Goal: Participate in discussion: Engage in conversation with other users on a specific topic

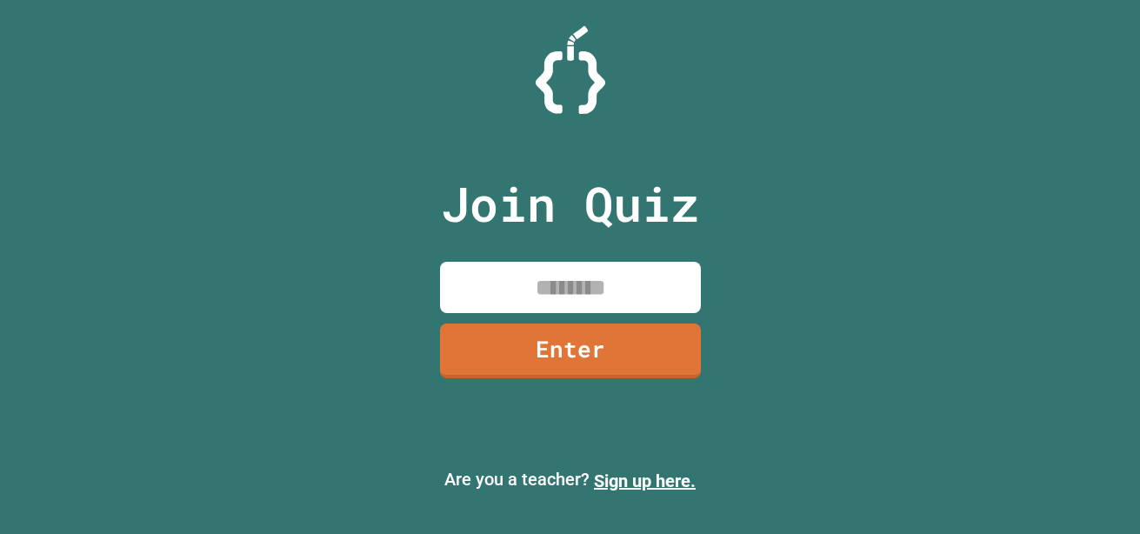
click at [486, 278] on input at bounding box center [570, 287] width 261 height 51
type input "********"
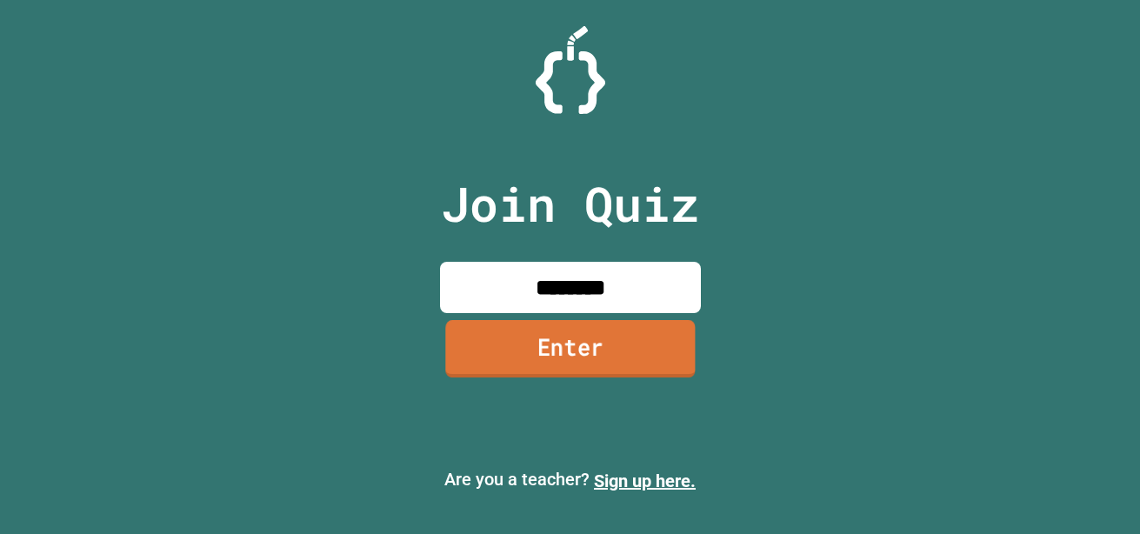
click at [517, 329] on link "Enter" at bounding box center [570, 348] width 250 height 57
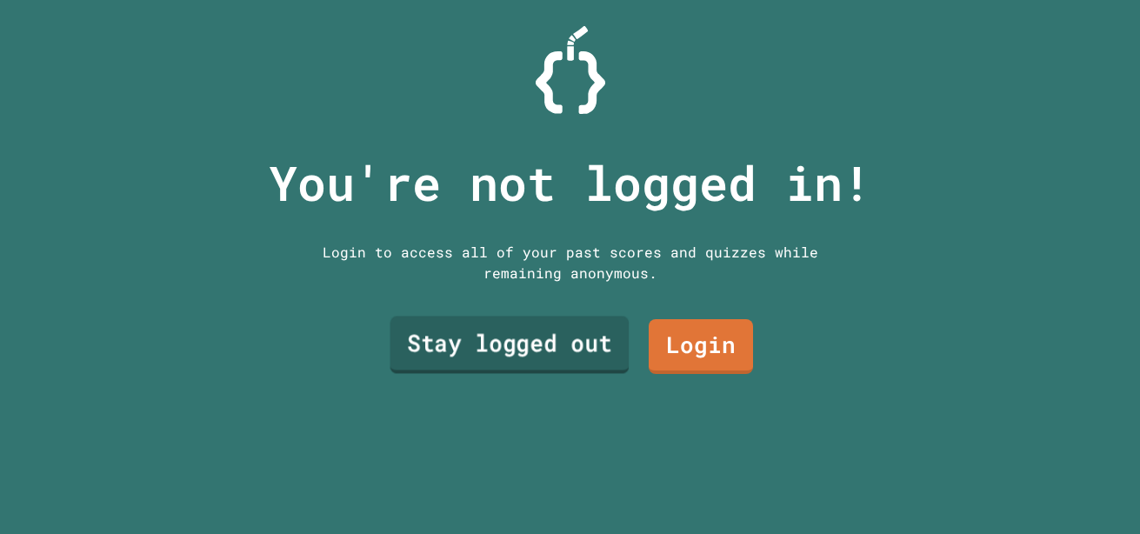
click at [528, 345] on link "Stay logged out" at bounding box center [509, 344] width 239 height 57
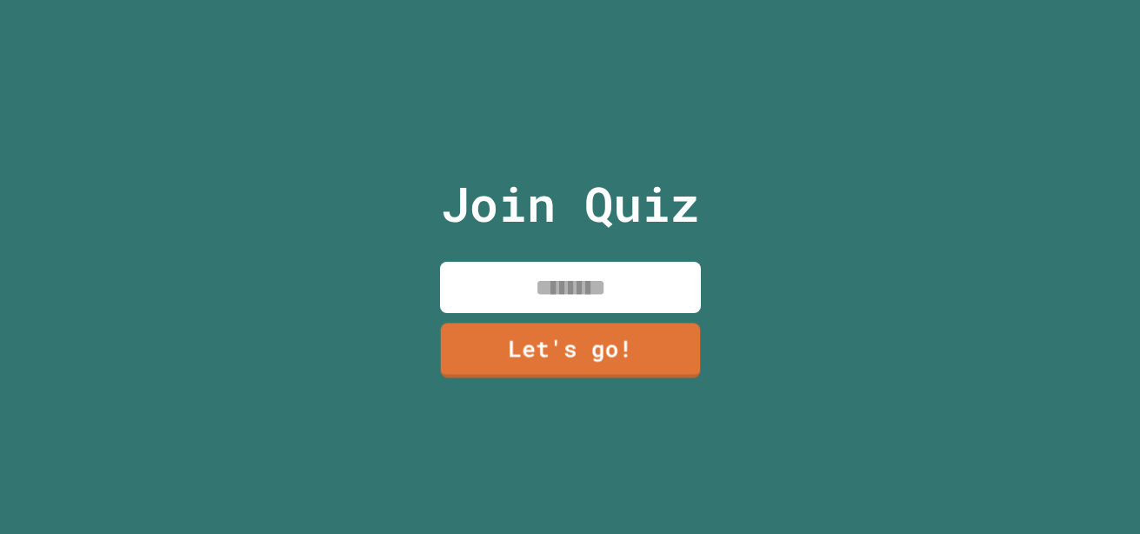
click at [596, 272] on input at bounding box center [570, 287] width 261 height 51
type input "**********"
click at [566, 284] on input "**********" at bounding box center [570, 287] width 261 height 51
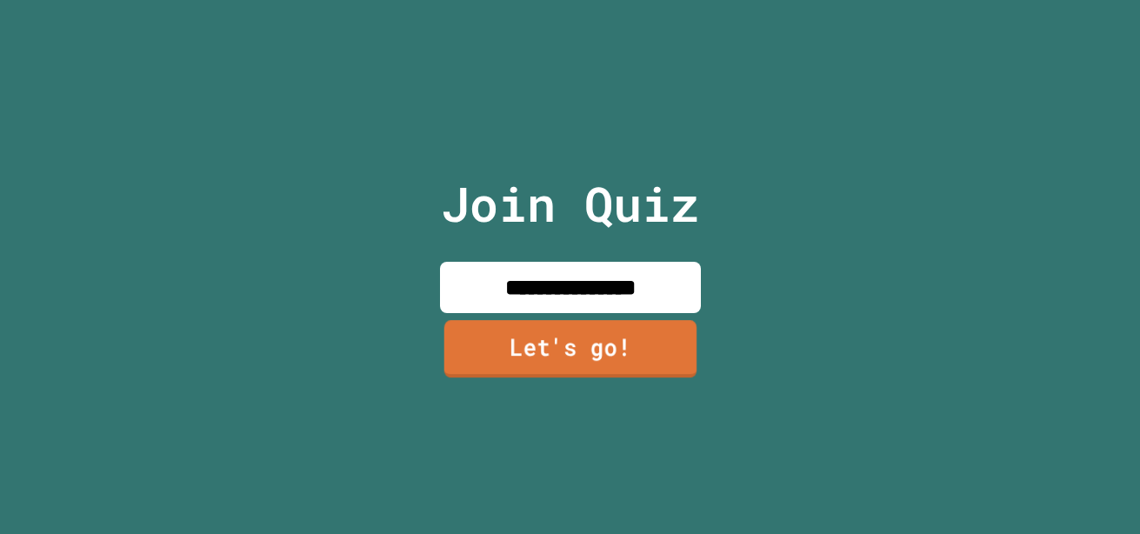
click at [591, 349] on link "Let's go!" at bounding box center [570, 348] width 253 height 57
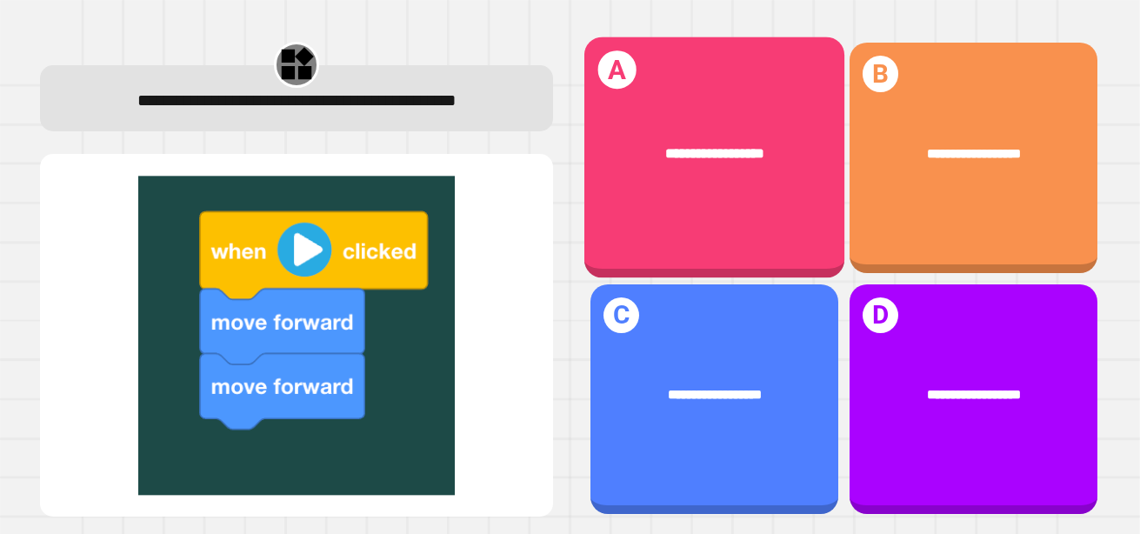
click at [678, 181] on div "**********" at bounding box center [714, 153] width 260 height 77
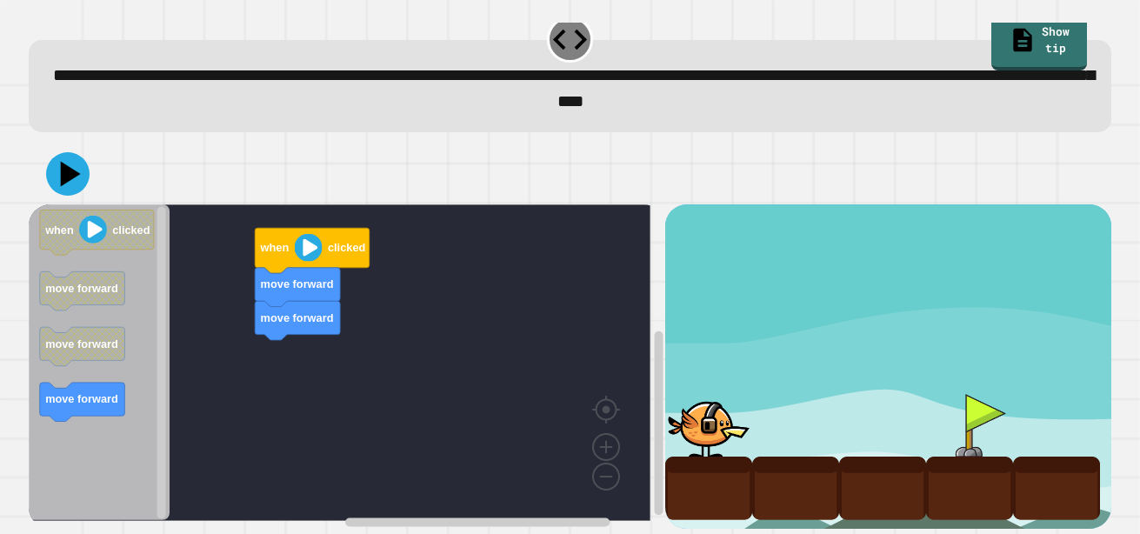
scroll to position [37, 0]
click at [320, 241] on div "move forward move forward when clicked when clicked move forward move forward m…" at bounding box center [347, 366] width 637 height 324
click at [320, 241] on image "Blockly Workspace" at bounding box center [308, 247] width 28 height 28
click at [320, 283] on icon "Blockly Workspace" at bounding box center [297, 286] width 85 height 39
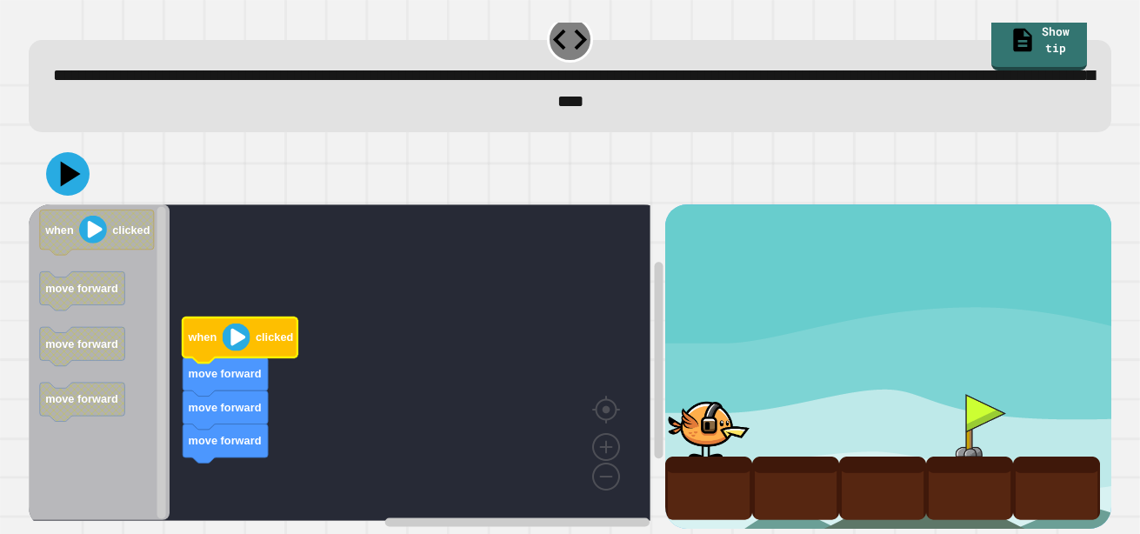
click at [232, 323] on image "Blockly Workspace" at bounding box center [236, 337] width 28 height 28
click at [69, 160] on icon at bounding box center [71, 173] width 24 height 30
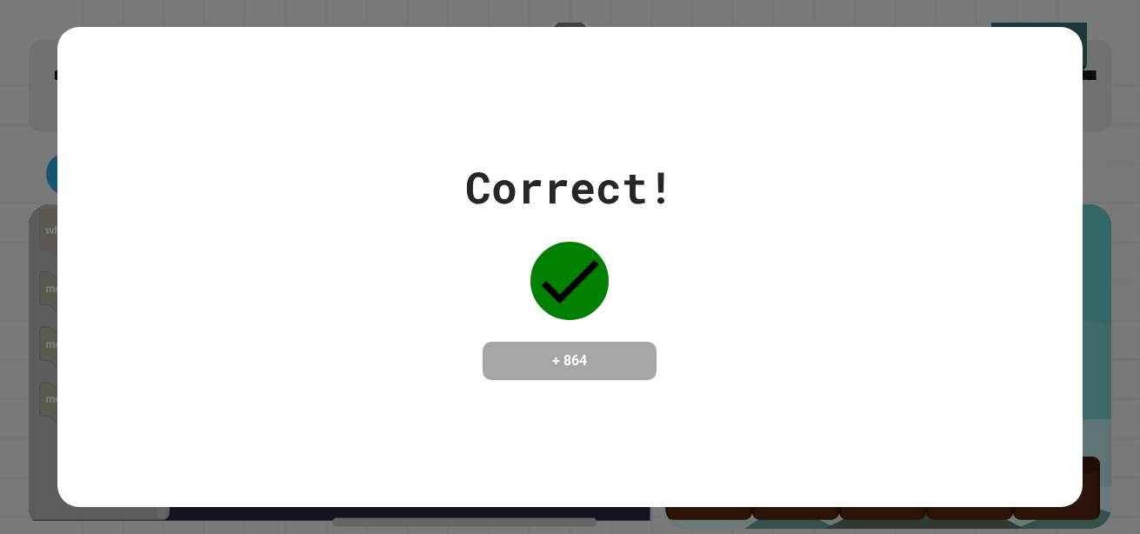
drag, startPoint x: 479, startPoint y: 335, endPoint x: 542, endPoint y: 191, distance: 156.6
click at [542, 191] on div "Correct! + 864" at bounding box center [569, 267] width 209 height 225
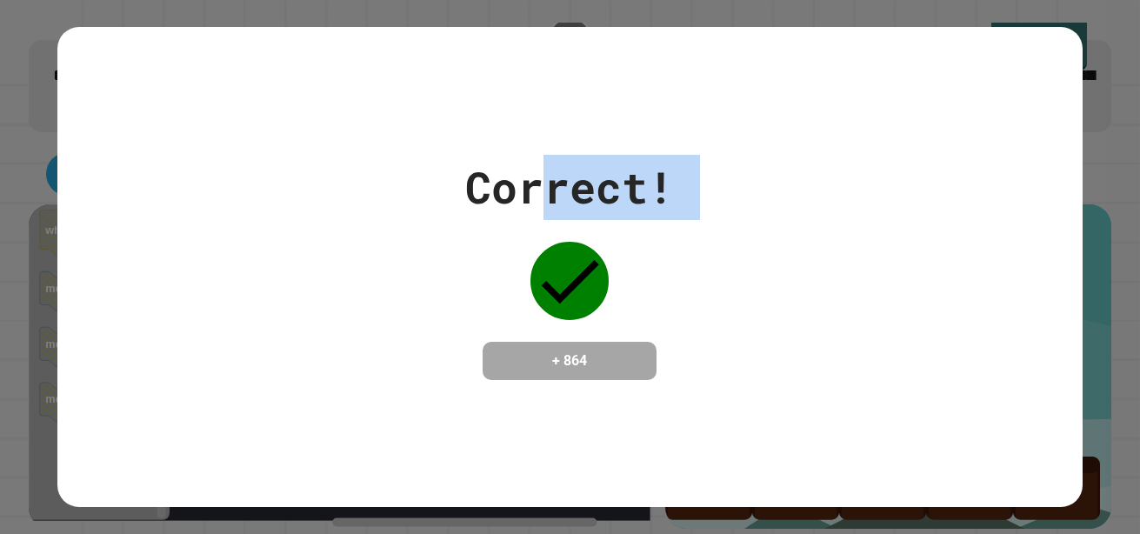
drag, startPoint x: 542, startPoint y: 191, endPoint x: 778, endPoint y: 216, distance: 237.8
click at [778, 216] on div "Correct! + 864" at bounding box center [570, 267] width 1026 height 225
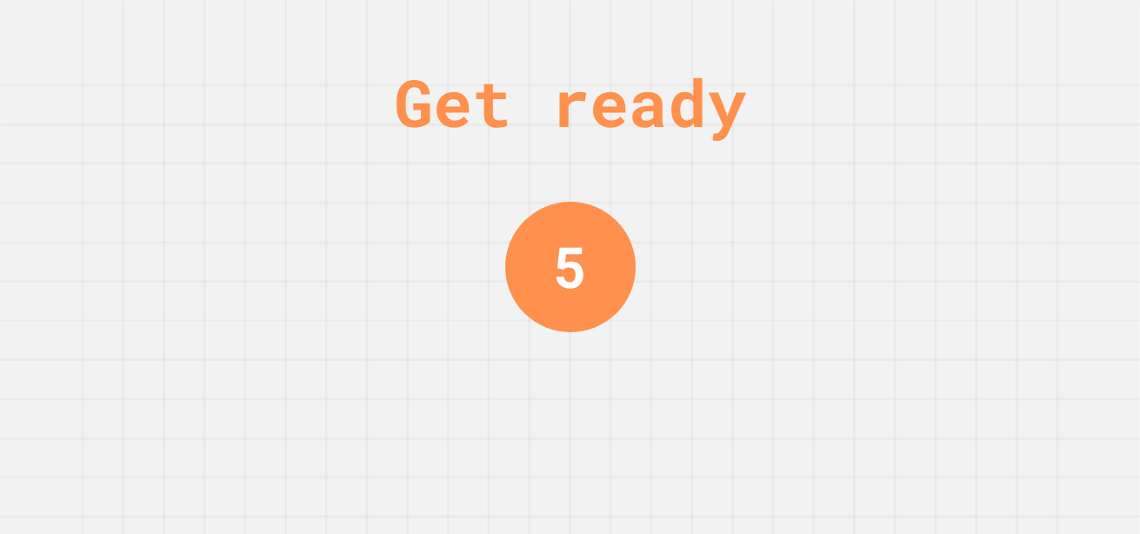
scroll to position [0, 0]
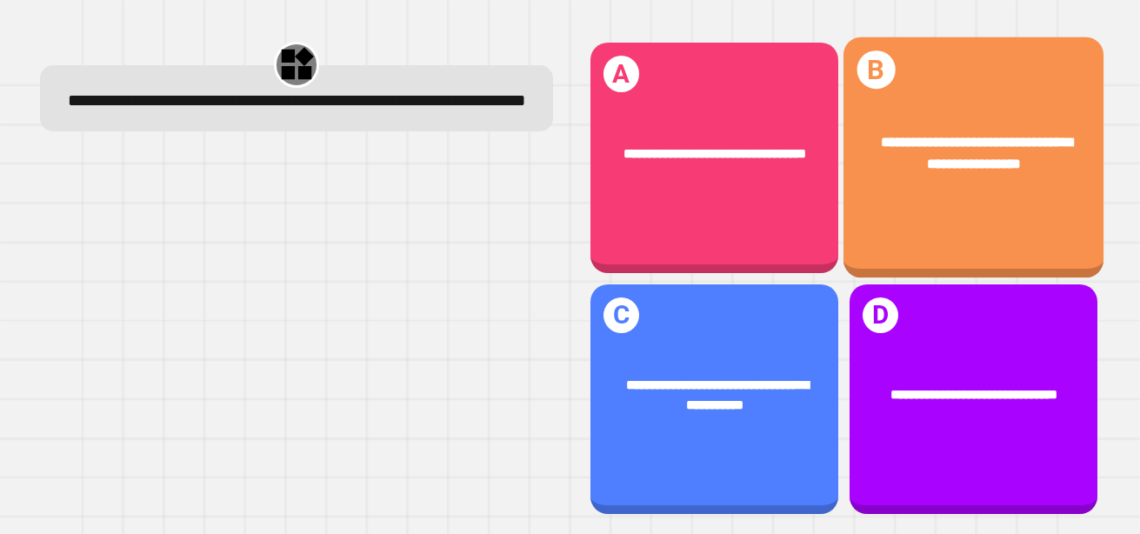
click at [856, 200] on div "**********" at bounding box center [974, 157] width 260 height 241
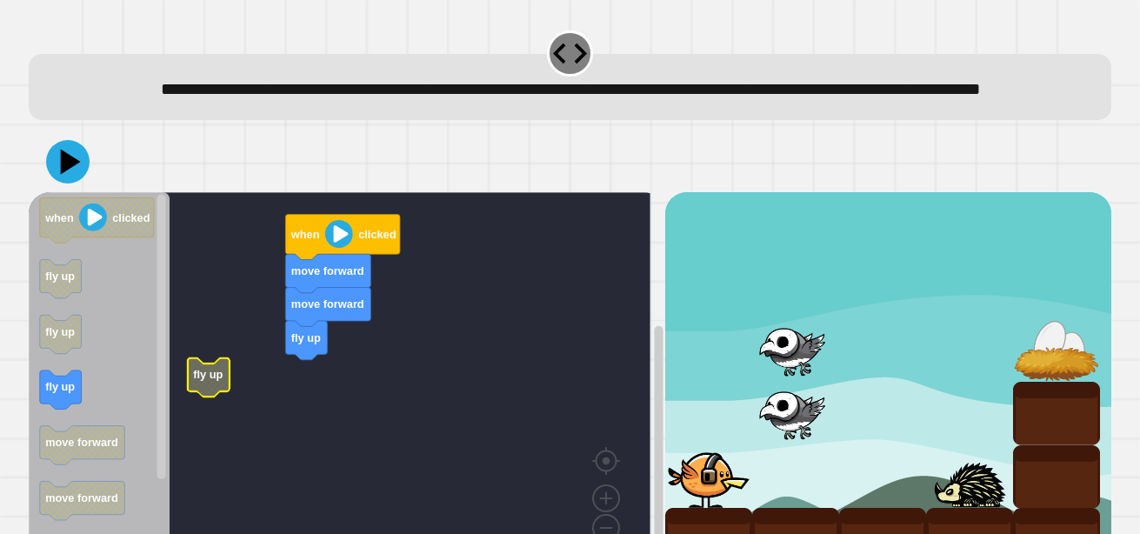
click at [240, 407] on rect "Blockly Workspace" at bounding box center [340, 382] width 622 height 380
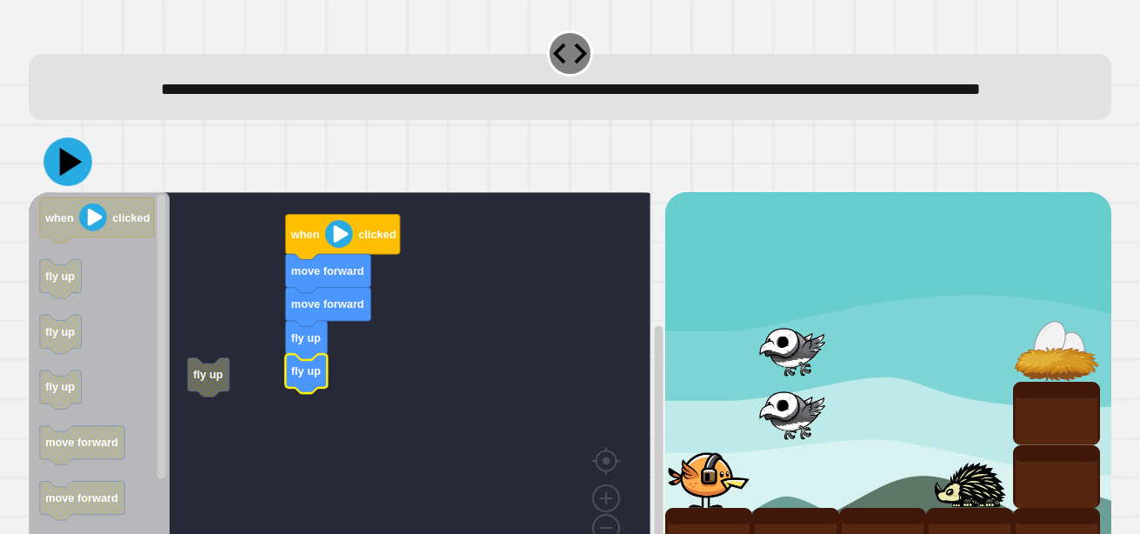
click at [64, 176] on icon at bounding box center [70, 161] width 23 height 29
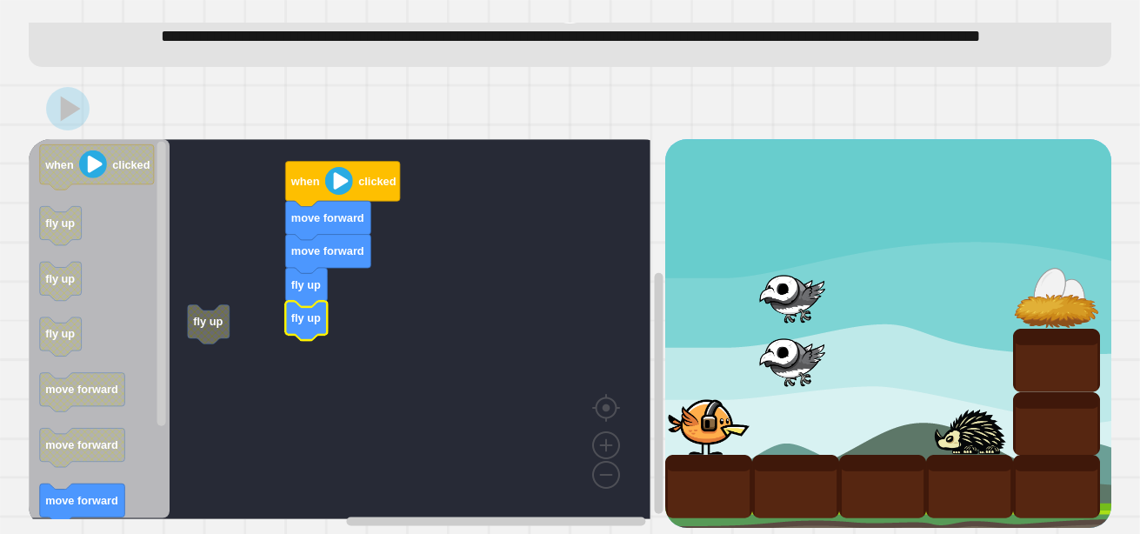
scroll to position [100, 0]
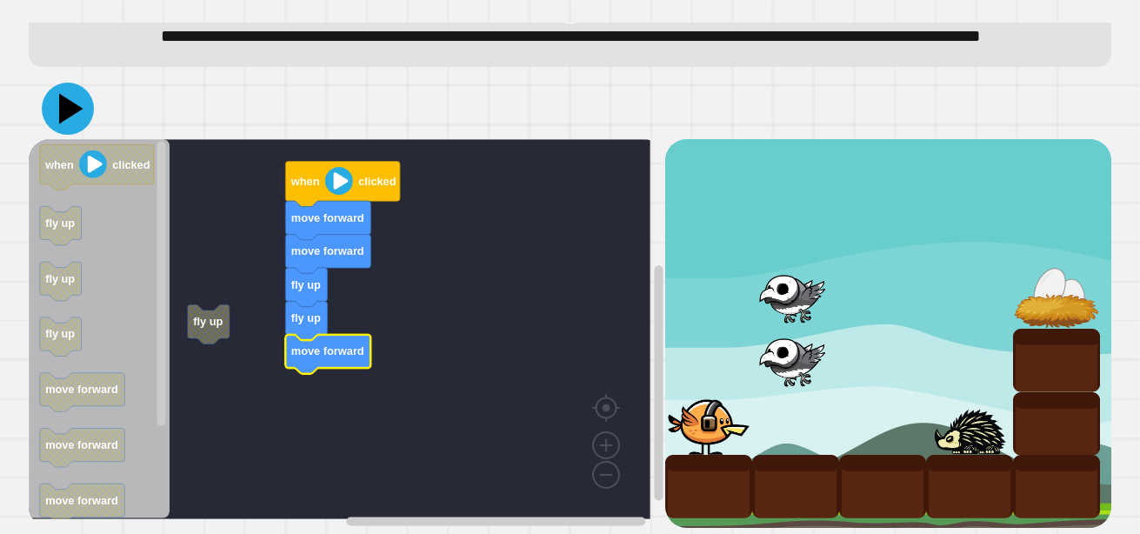
click at [64, 108] on icon at bounding box center [68, 109] width 52 height 52
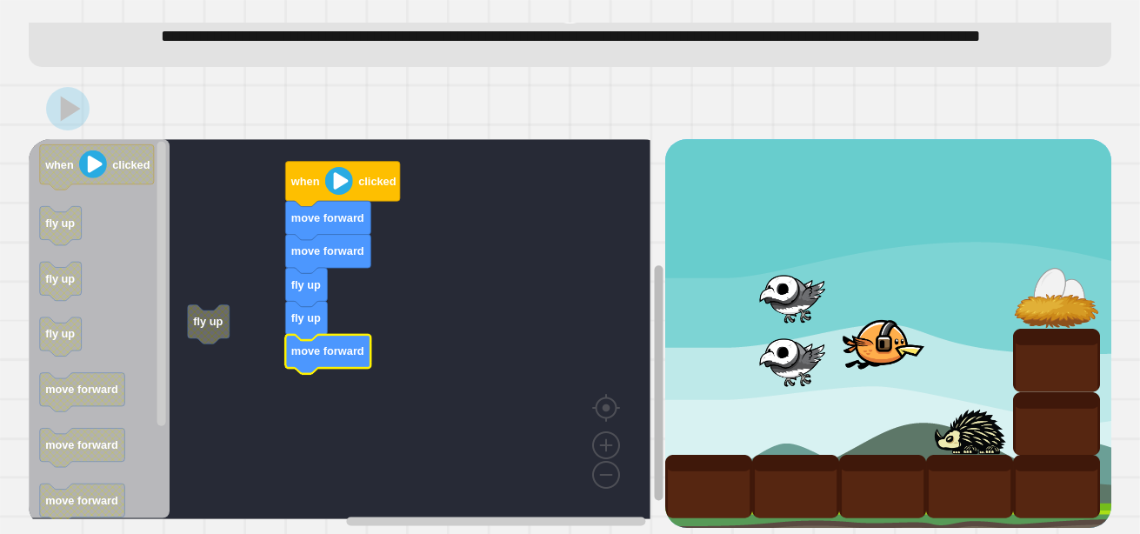
click at [652, 396] on g "Blockly Workspace" at bounding box center [658, 345] width 13 height 366
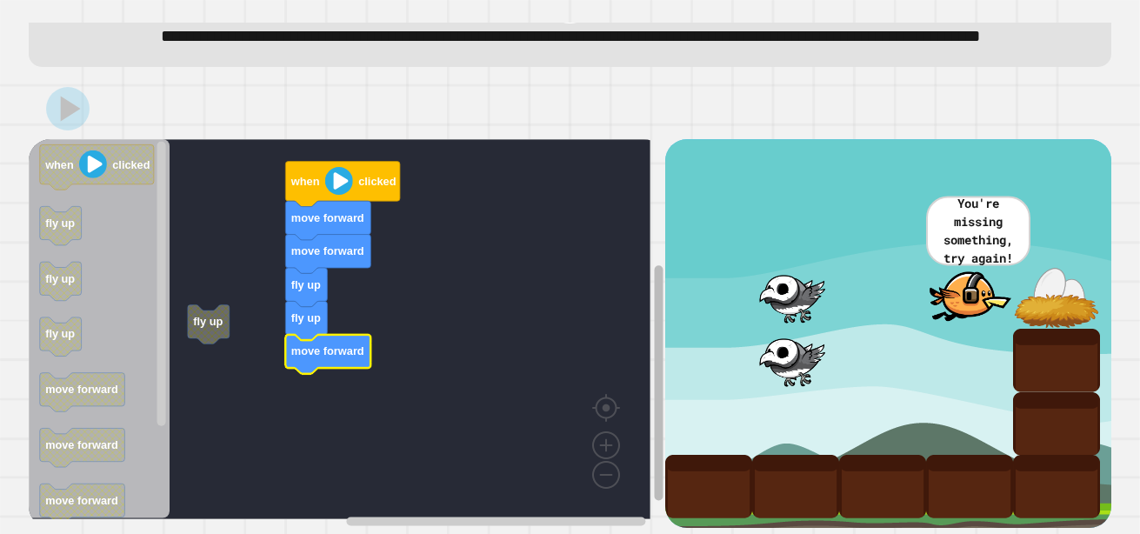
drag, startPoint x: 638, startPoint y: 370, endPoint x: 648, endPoint y: 400, distance: 31.9
click at [652, 400] on icon "Blockly Workspace" at bounding box center [658, 345] width 13 height 366
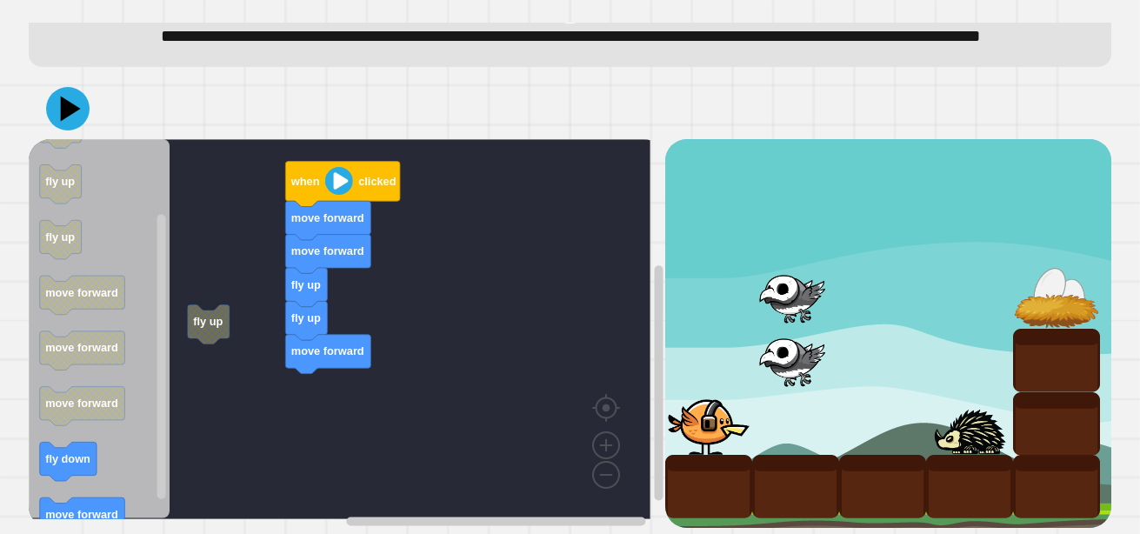
click at [130, 364] on icon "when clicked fly up fly up fly up move forward move forward move forward fly do…" at bounding box center [100, 329] width 142 height 380
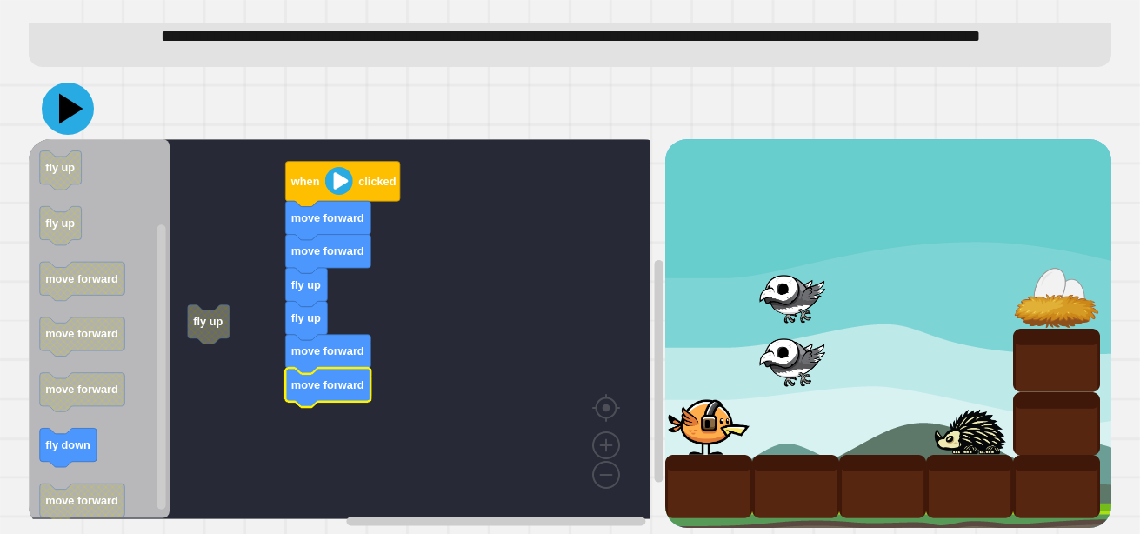
click at [68, 102] on icon at bounding box center [68, 109] width 52 height 52
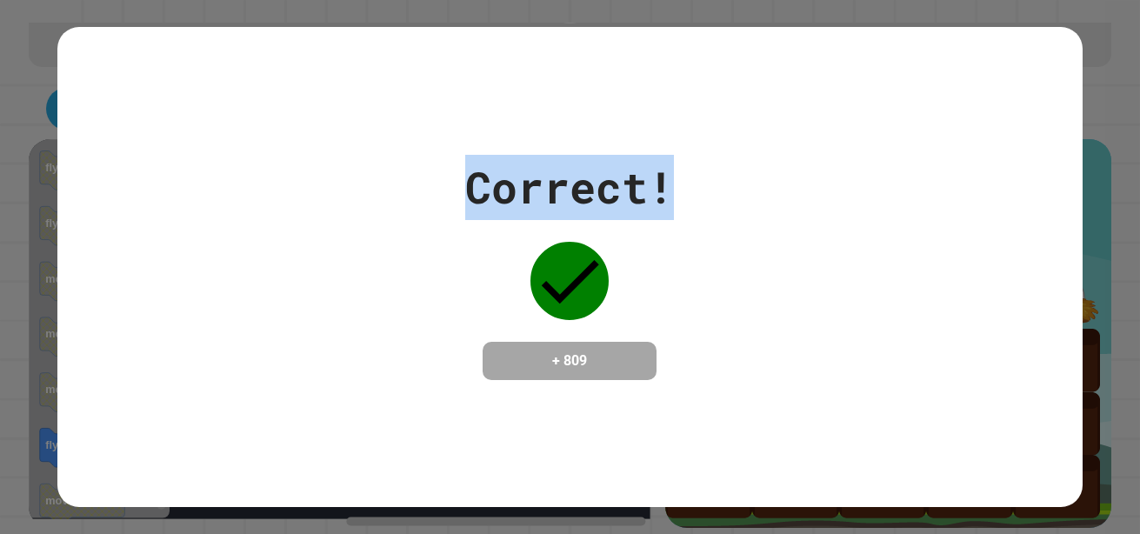
drag, startPoint x: 669, startPoint y: 171, endPoint x: 422, endPoint y: 182, distance: 247.2
click at [422, 182] on div "Correct! + 809" at bounding box center [570, 267] width 1026 height 225
drag, startPoint x: 438, startPoint y: 177, endPoint x: 677, endPoint y: 197, distance: 239.1
click at [677, 197] on div "Correct! + 809" at bounding box center [570, 267] width 1026 height 225
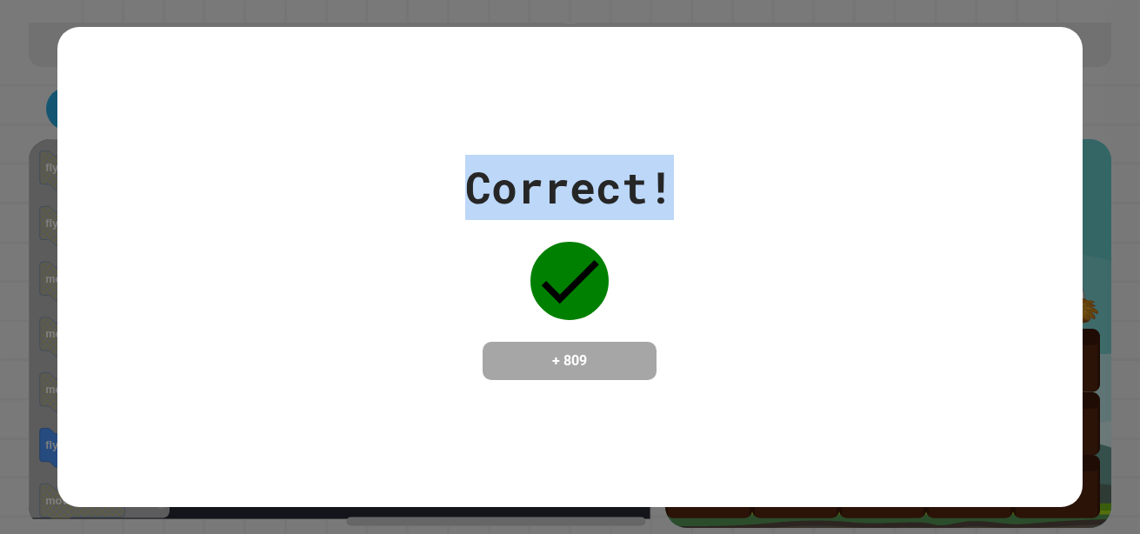
drag, startPoint x: 677, startPoint y: 197, endPoint x: 737, endPoint y: 268, distance: 93.8
click at [737, 268] on div "Correct! + 809" at bounding box center [570, 267] width 1026 height 225
drag, startPoint x: 724, startPoint y: 218, endPoint x: 455, endPoint y: 185, distance: 270.8
click at [455, 185] on div "Correct! + 809" at bounding box center [570, 267] width 1026 height 225
drag, startPoint x: 455, startPoint y: 185, endPoint x: 421, endPoint y: 252, distance: 75.1
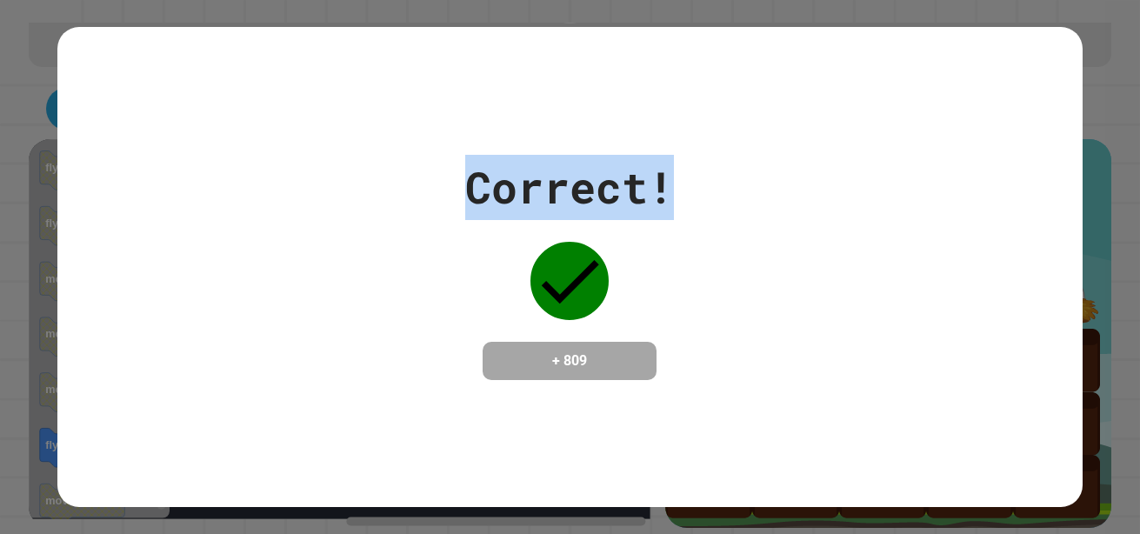
click at [421, 252] on div "Correct! + 809" at bounding box center [570, 267] width 1026 height 225
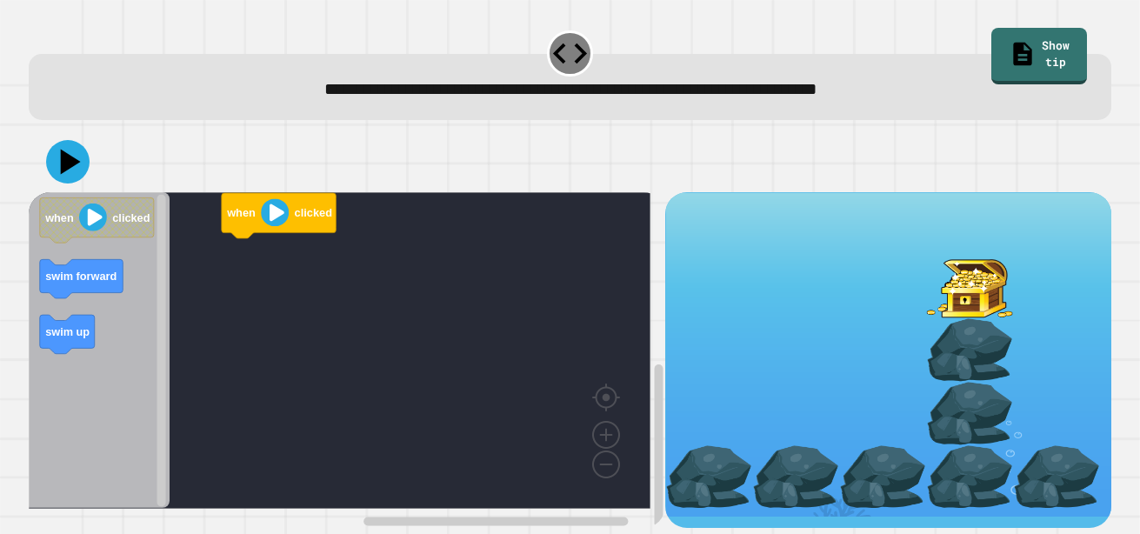
scroll to position [9, 0]
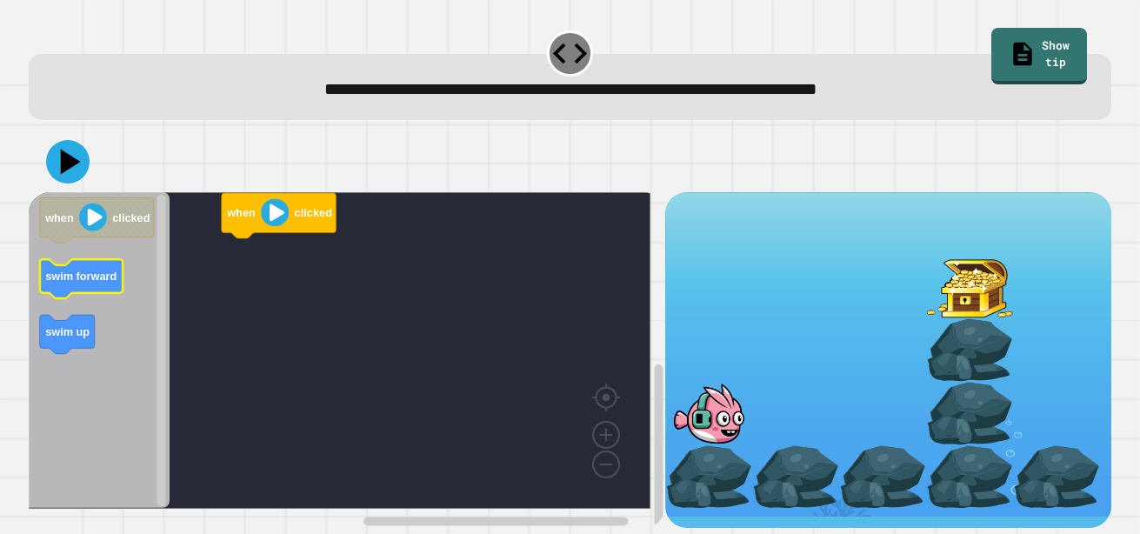
click at [142, 263] on icon "Blockly Workspace" at bounding box center [100, 350] width 142 height 317
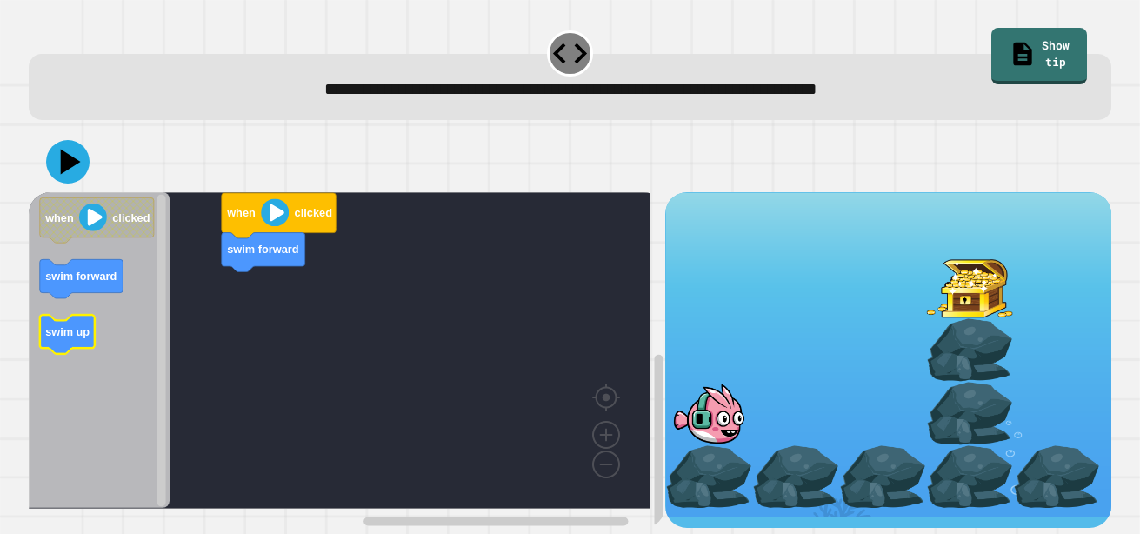
click at [44, 333] on icon "Blockly Workspace" at bounding box center [67, 334] width 55 height 39
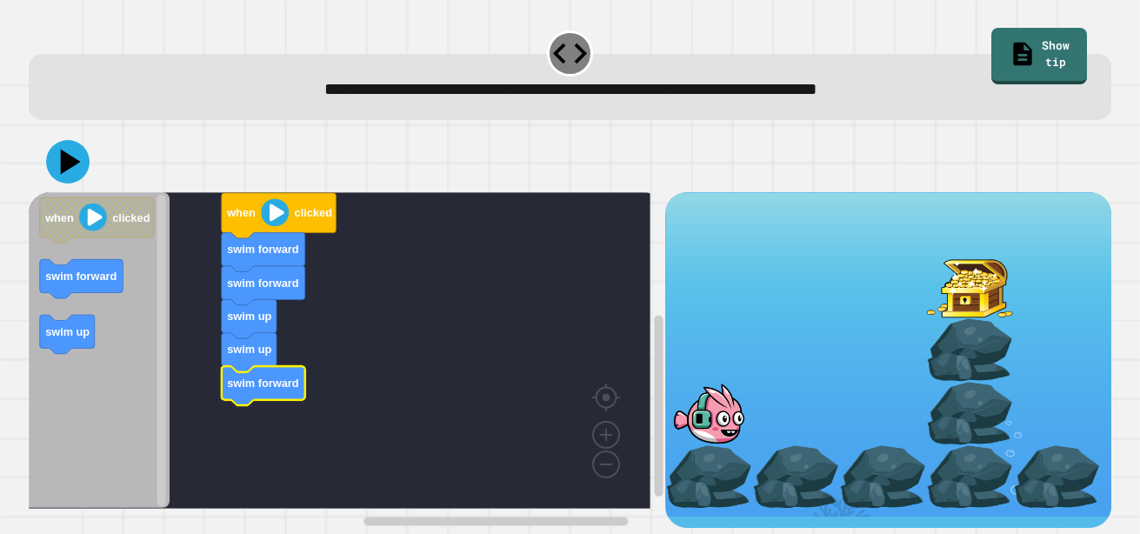
click at [276, 208] on image "Blockly Workspace" at bounding box center [275, 212] width 28 height 28
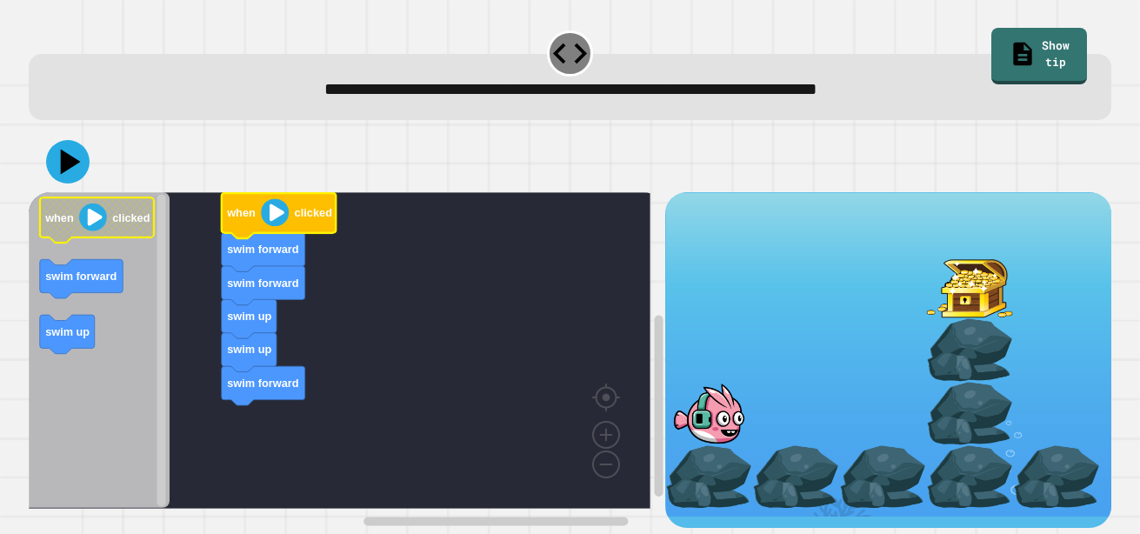
click at [116, 217] on text "clicked" at bounding box center [130, 216] width 37 height 13
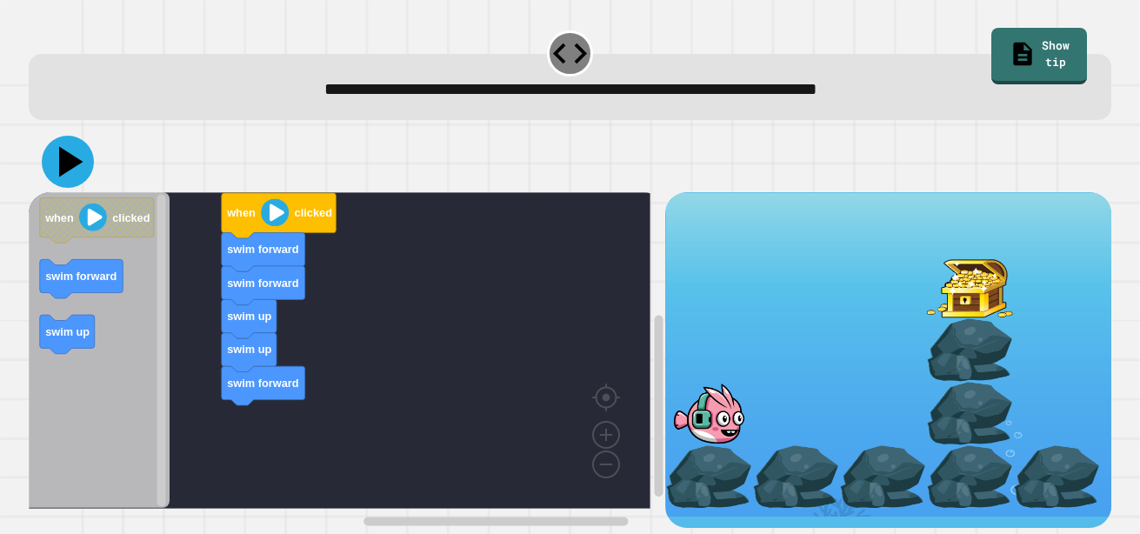
click at [64, 162] on icon at bounding box center [71, 161] width 24 height 30
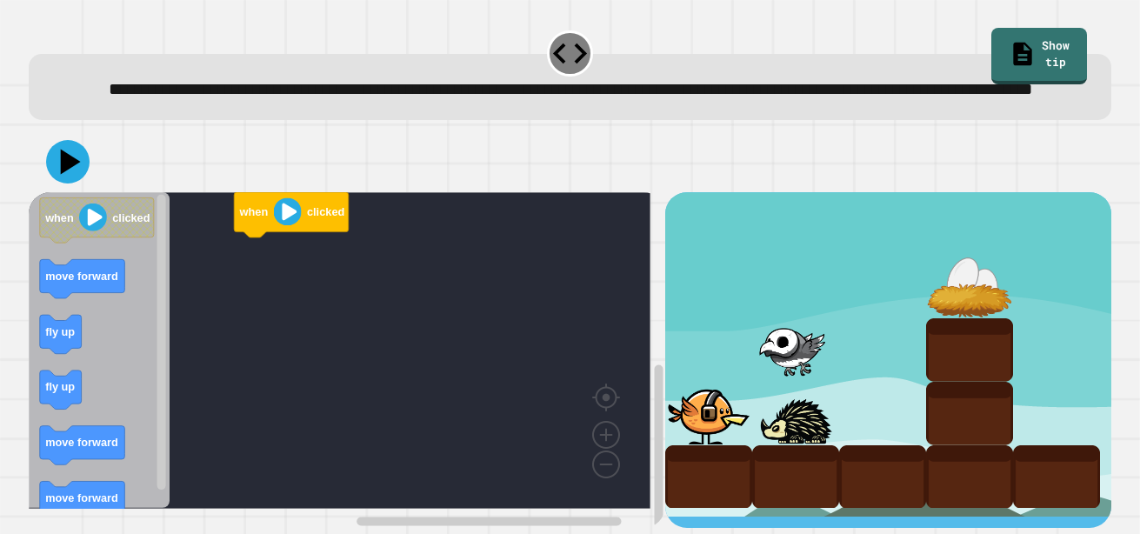
scroll to position [37, 0]
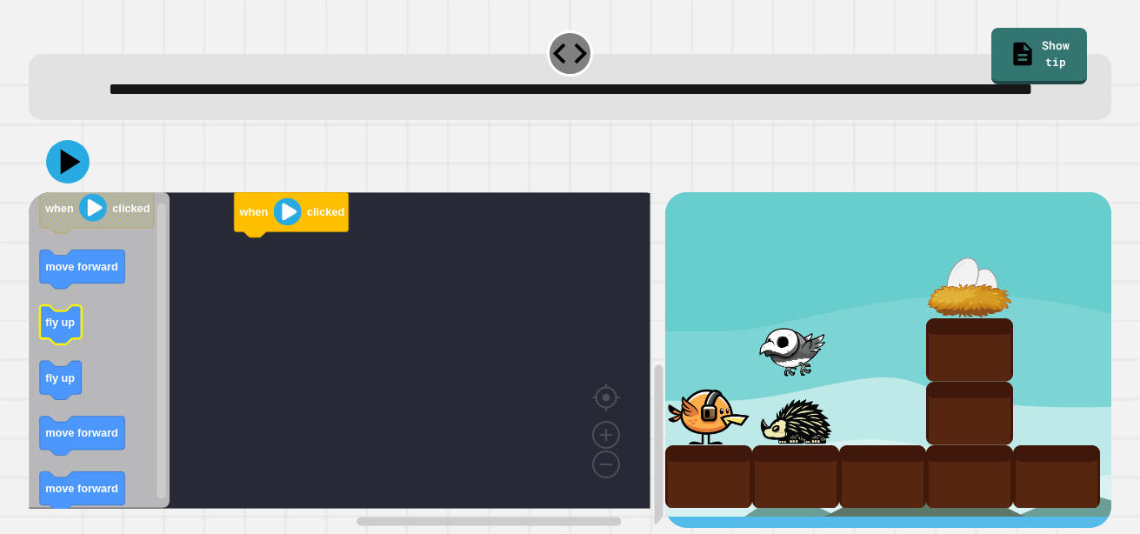
click at [84, 339] on icon "Blockly Workspace" at bounding box center [100, 350] width 142 height 317
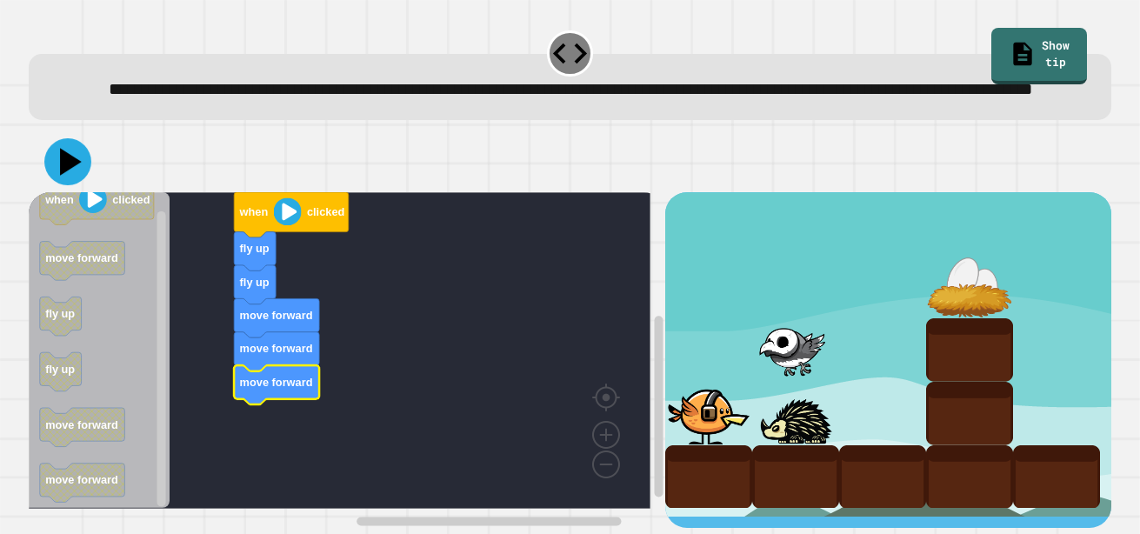
click at [70, 147] on icon at bounding box center [67, 161] width 47 height 47
